Goal: Communication & Community: Answer question/provide support

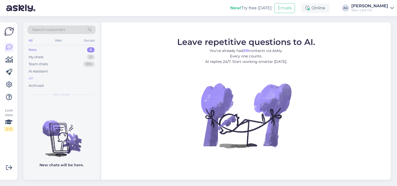
click at [30, 76] on div "All" at bounding box center [31, 78] width 4 height 5
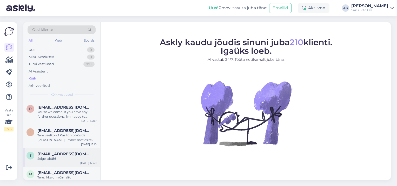
scroll to position [156, 0]
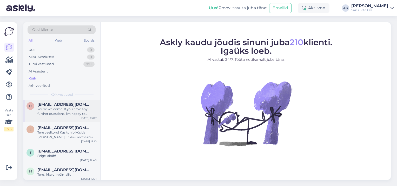
click at [73, 114] on div "You're welcome. If you have any further questions, i'm happy to respond." at bounding box center [66, 111] width 59 height 9
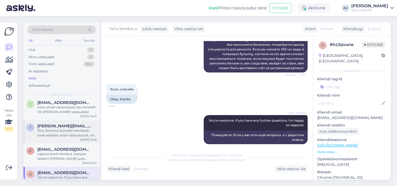
scroll to position [78, 0]
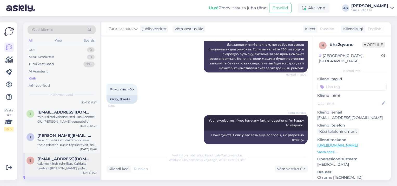
click at [48, 160] on span "[EMAIL_ADDRESS][DOMAIN_NAME]" at bounding box center [64, 159] width 54 height 5
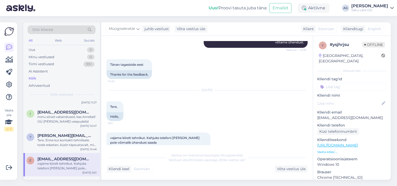
scroll to position [711, 0]
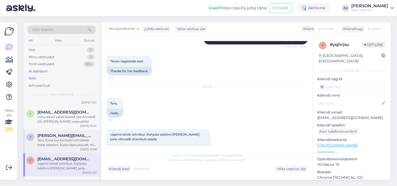
click at [51, 141] on div "Tere. Enne kui kontakti tehnilisele toele edastan, küsin täpsustavalt, mis masi…" at bounding box center [66, 142] width 59 height 9
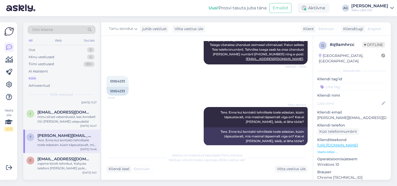
scroll to position [160, 0]
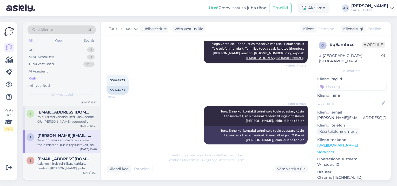
click at [61, 115] on div "minu siirad vabandused, kas Anrebell OÜ [PERSON_NAME] veepudelid" at bounding box center [66, 119] width 59 height 9
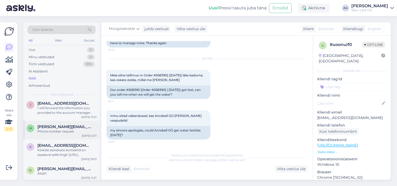
scroll to position [0, 0]
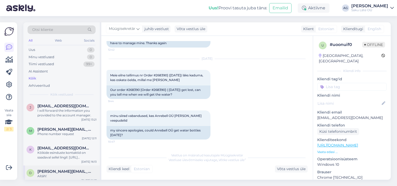
click at [54, 173] on span "[PERSON_NAME][EMAIL_ADDRESS][DOMAIN_NAME]" at bounding box center [64, 171] width 54 height 5
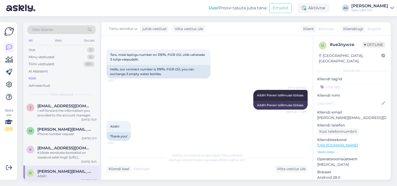
scroll to position [214, 0]
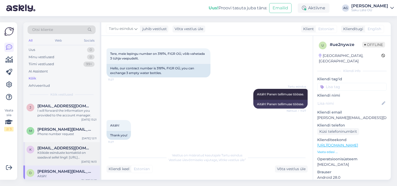
click at [53, 147] on span "[EMAIL_ADDRESS][DOMAIN_NAME]" at bounding box center [64, 148] width 54 height 5
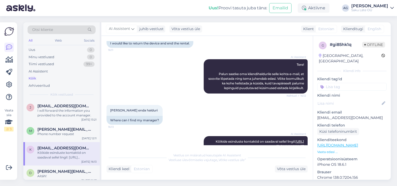
scroll to position [53, 0]
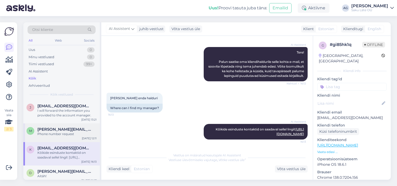
click at [55, 134] on div "Phone number request" at bounding box center [66, 134] width 59 height 5
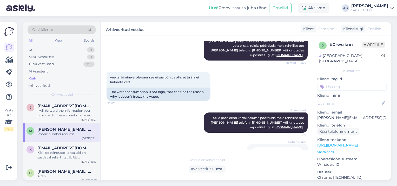
scroll to position [122, 0]
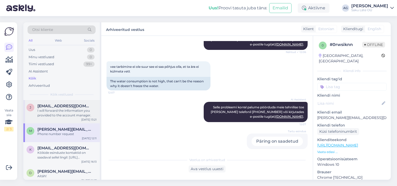
click at [70, 115] on div "I will forward the information you provided to the account manager." at bounding box center [66, 112] width 59 height 9
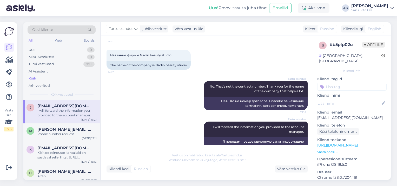
scroll to position [219, 0]
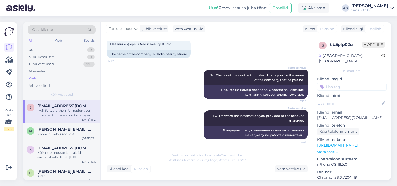
click at [31, 78] on div "Kõik" at bounding box center [33, 78] width 8 height 5
